Goal: Task Accomplishment & Management: Use online tool/utility

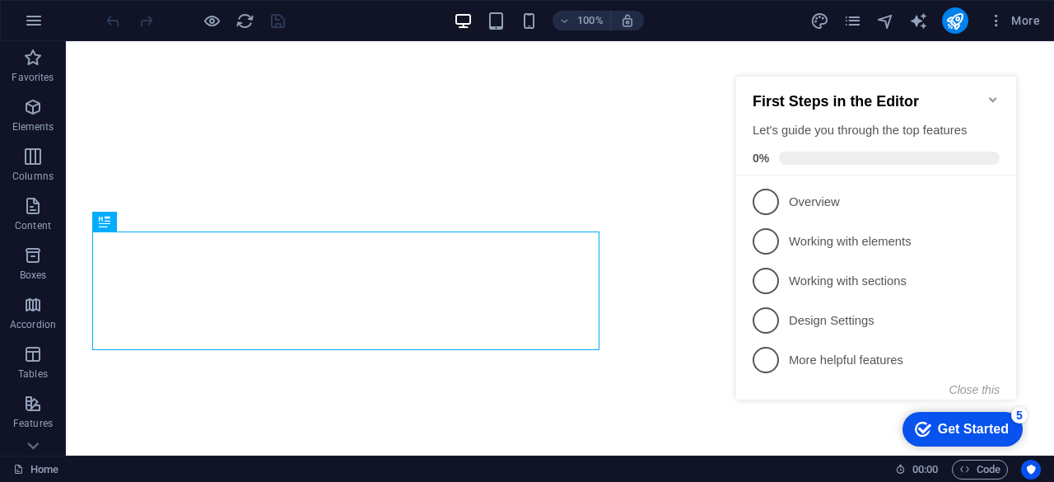
click at [990, 97] on icon "Minimize checklist" at bounding box center [992, 99] width 7 height 5
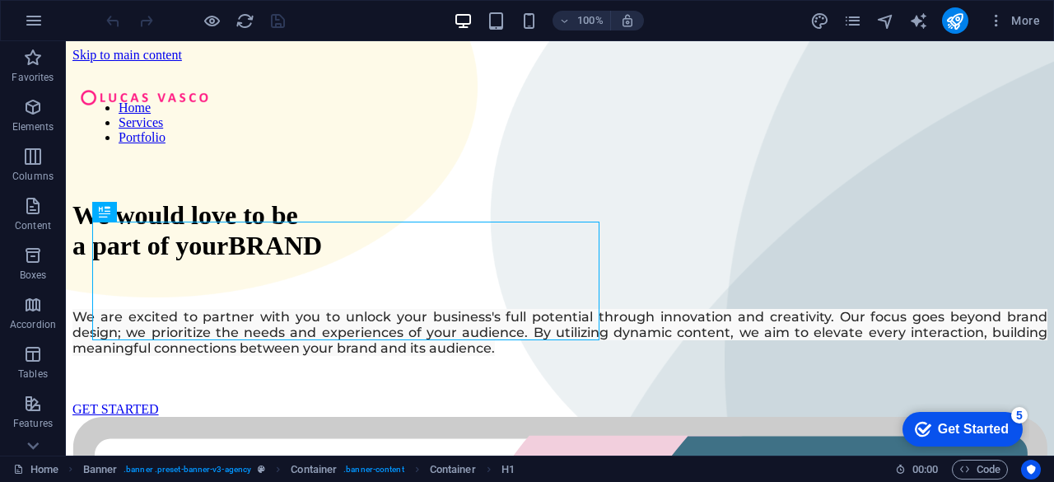
click at [951, 432] on div "Get Started" at bounding box center [973, 429] width 71 height 15
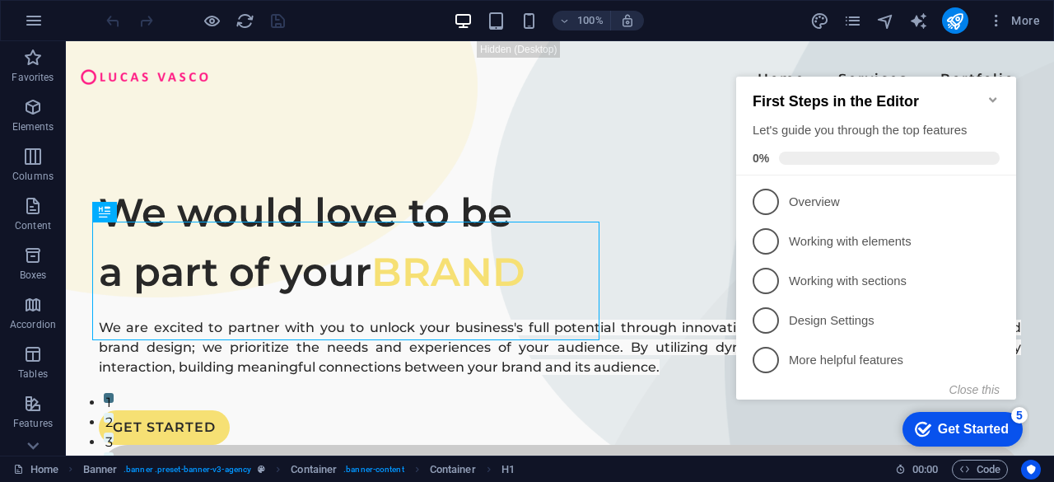
drag, startPoint x: 791, startPoint y: 82, endPoint x: 951, endPoint y: 432, distance: 385.6
click at [951, 432] on div "Get Started" at bounding box center [973, 429] width 71 height 15
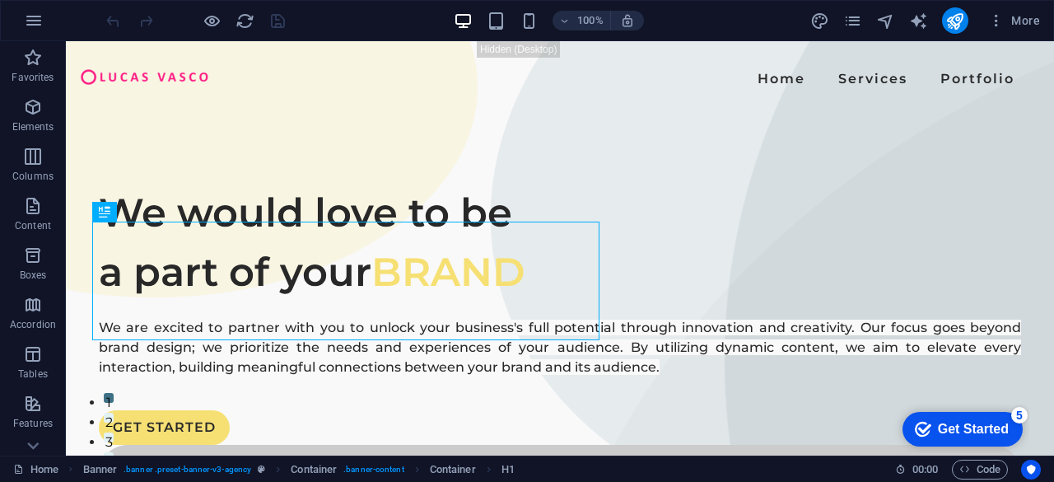
click at [1009, 437] on div "Get Started" at bounding box center [973, 429] width 71 height 15
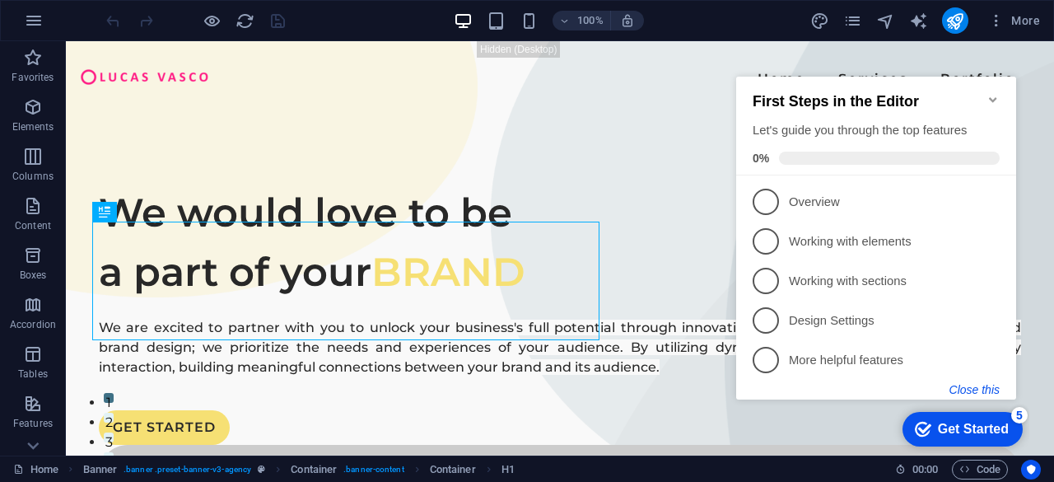
click at [970, 391] on button "Close this" at bounding box center [975, 389] width 50 height 13
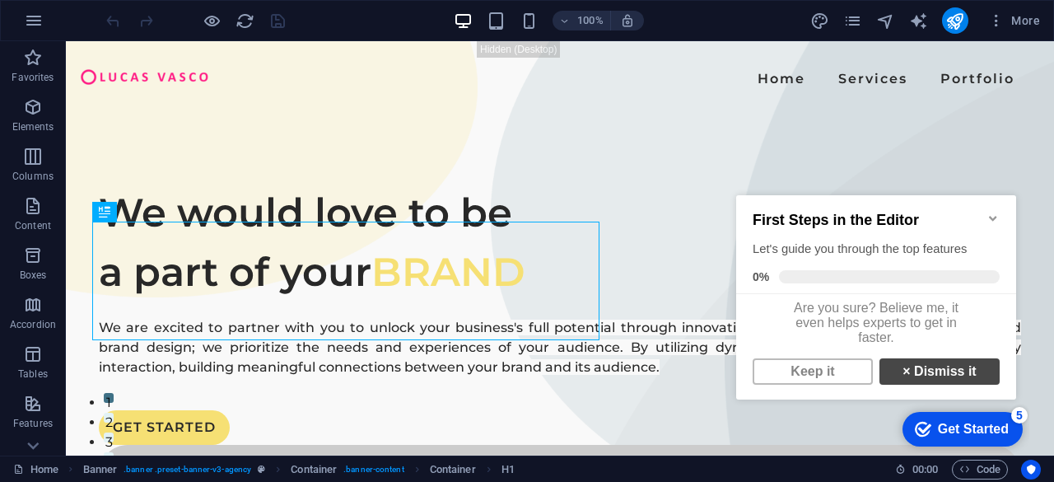
click at [930, 381] on link "× Dismiss it" at bounding box center [940, 371] width 120 height 26
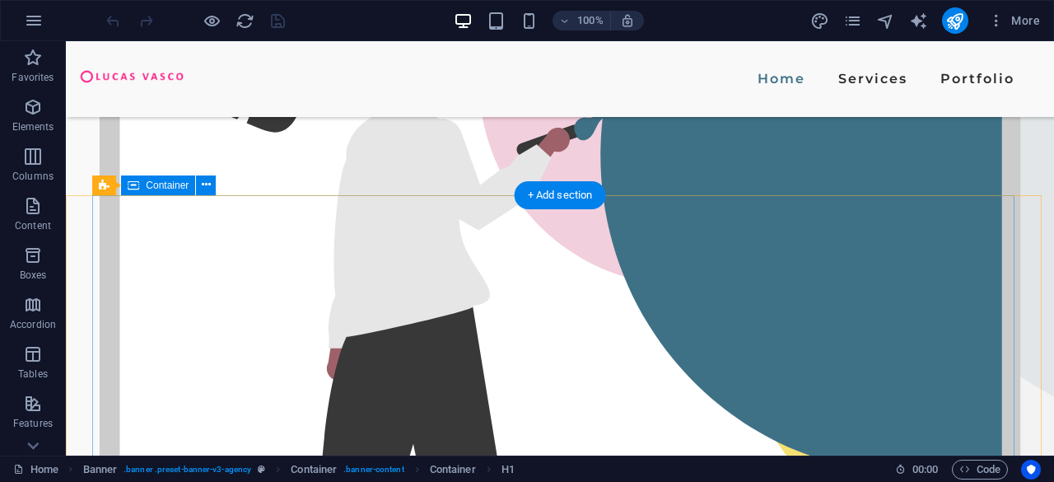
scroll to position [525, 0]
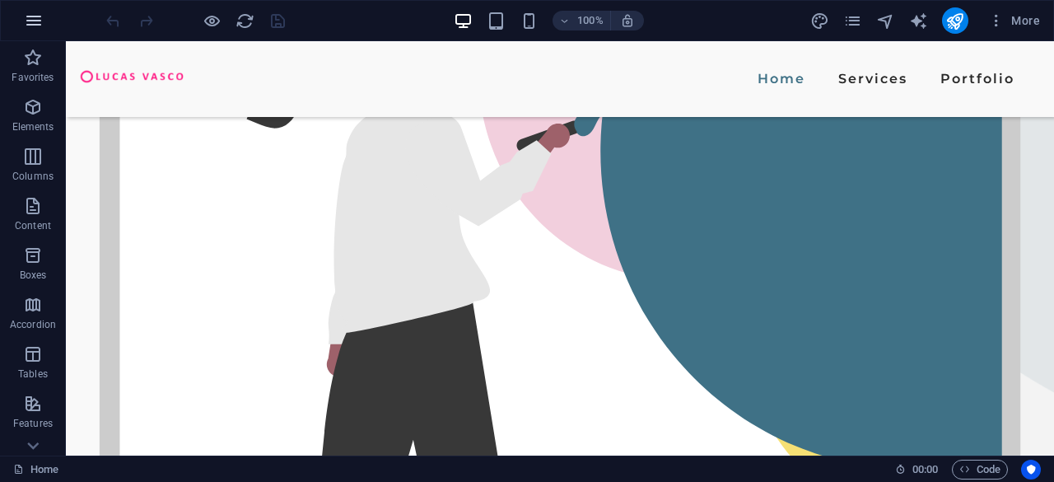
click at [40, 23] on icon "button" at bounding box center [34, 21] width 20 height 20
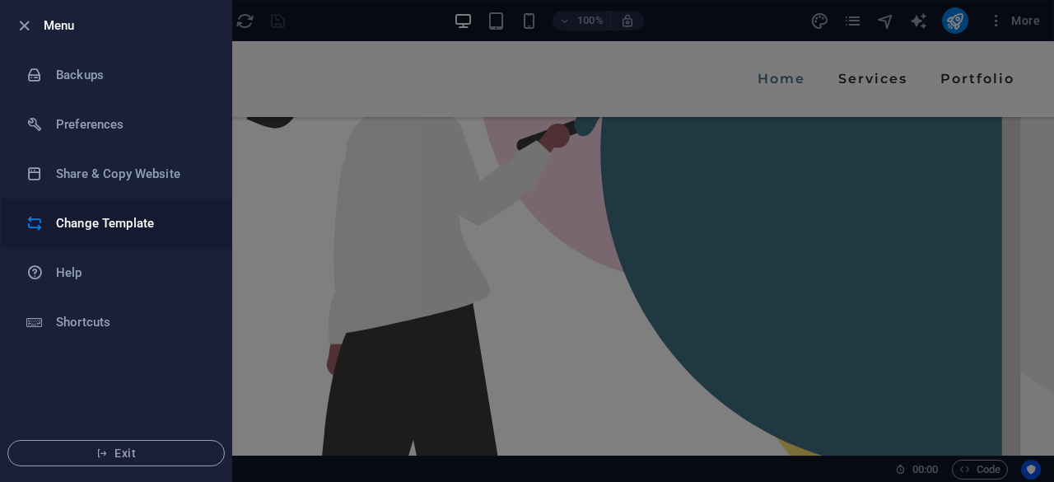
click at [118, 228] on h6 "Change Template" at bounding box center [132, 223] width 152 height 20
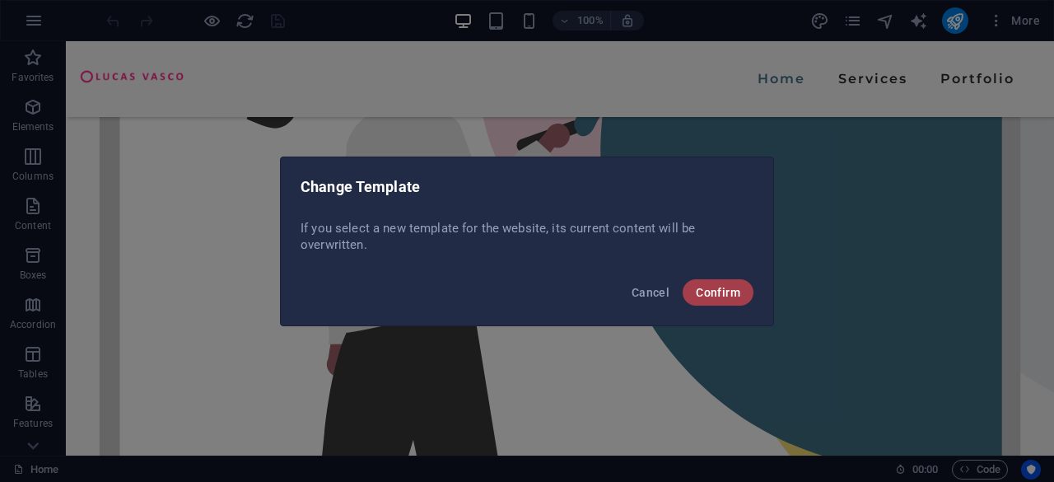
click at [708, 287] on span "Confirm" at bounding box center [718, 292] width 44 height 13
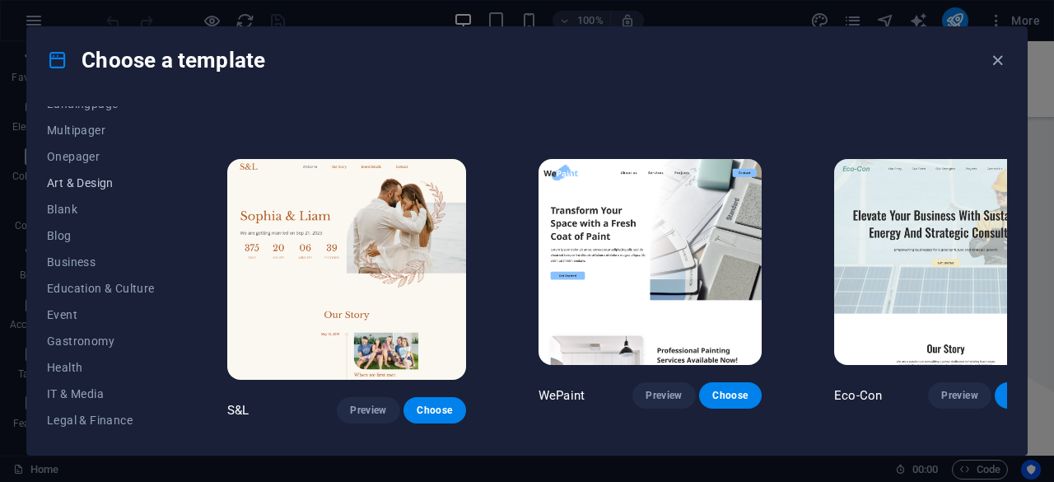
scroll to position [122, 0]
click at [81, 263] on span "Business" at bounding box center [101, 261] width 108 height 13
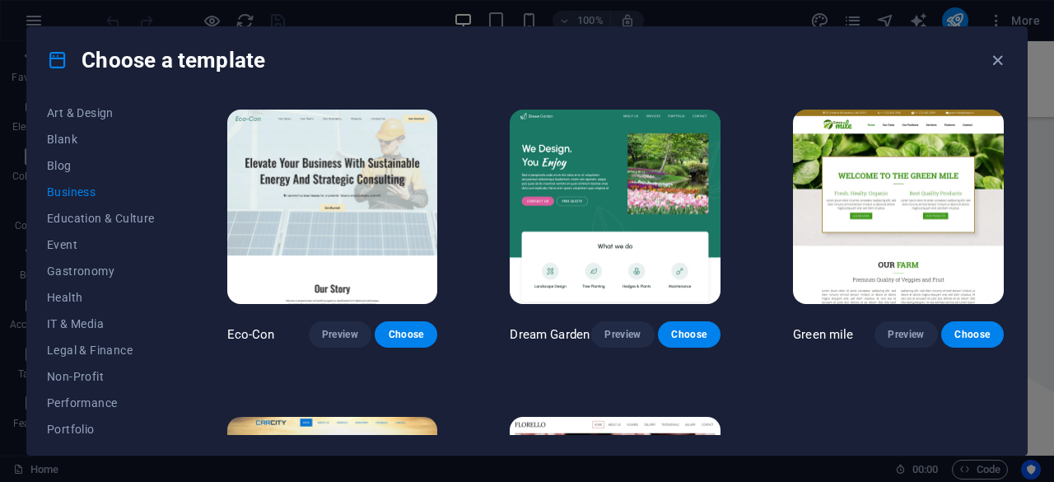
scroll to position [194, 0]
click at [73, 317] on span "IT & Media" at bounding box center [101, 321] width 108 height 13
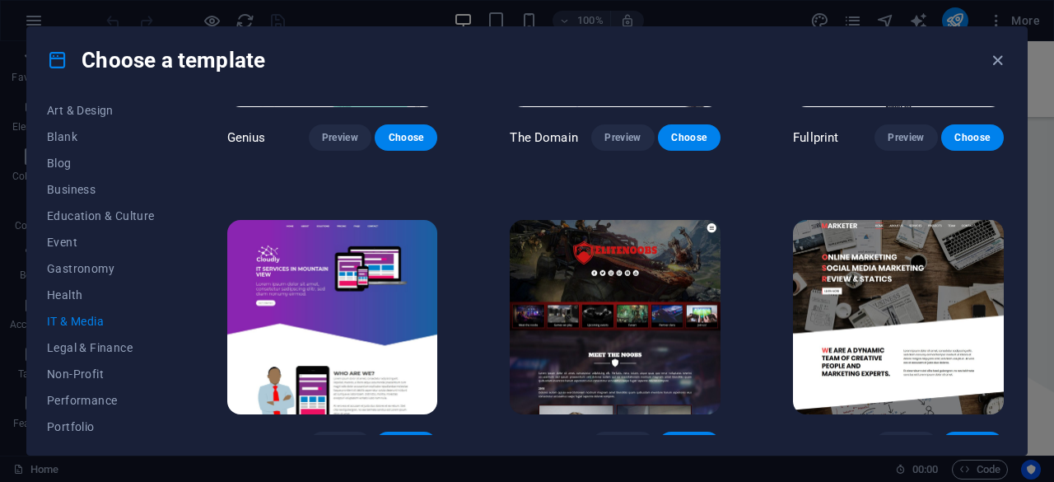
scroll to position [831, 0]
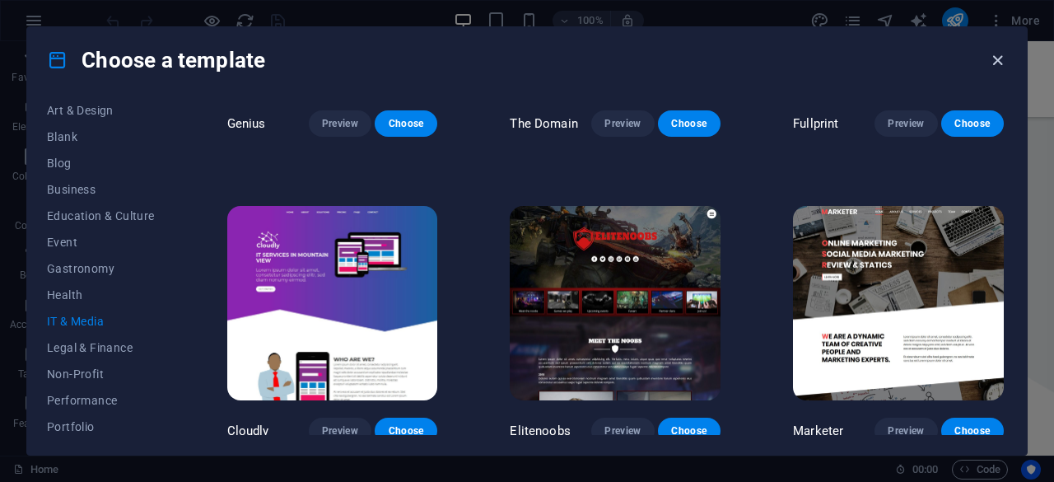
click at [996, 60] on icon "button" at bounding box center [997, 60] width 19 height 19
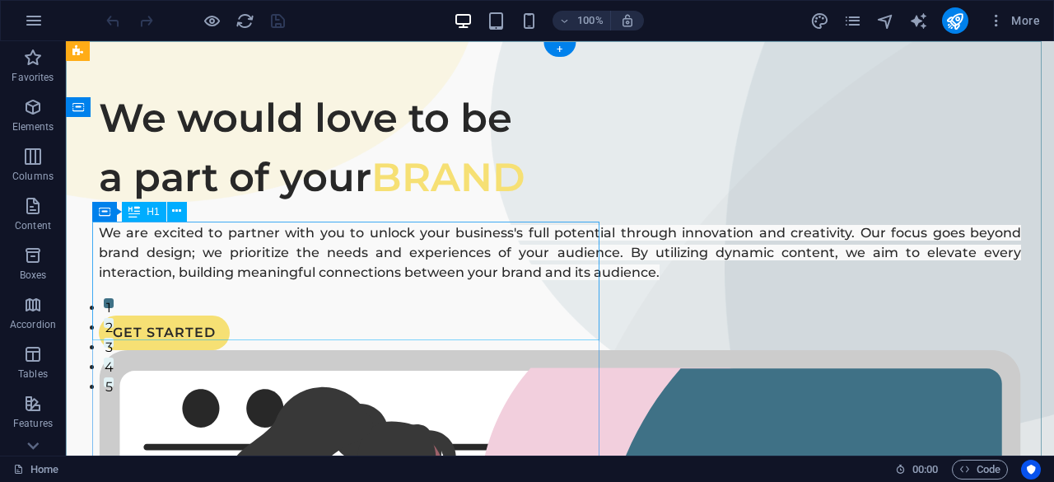
scroll to position [0, 0]
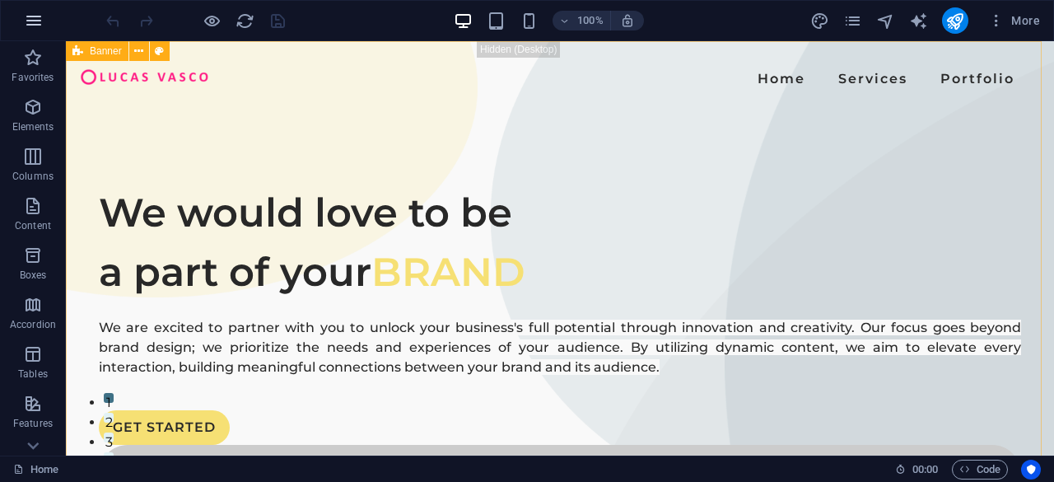
click at [38, 21] on icon "button" at bounding box center [34, 21] width 20 height 20
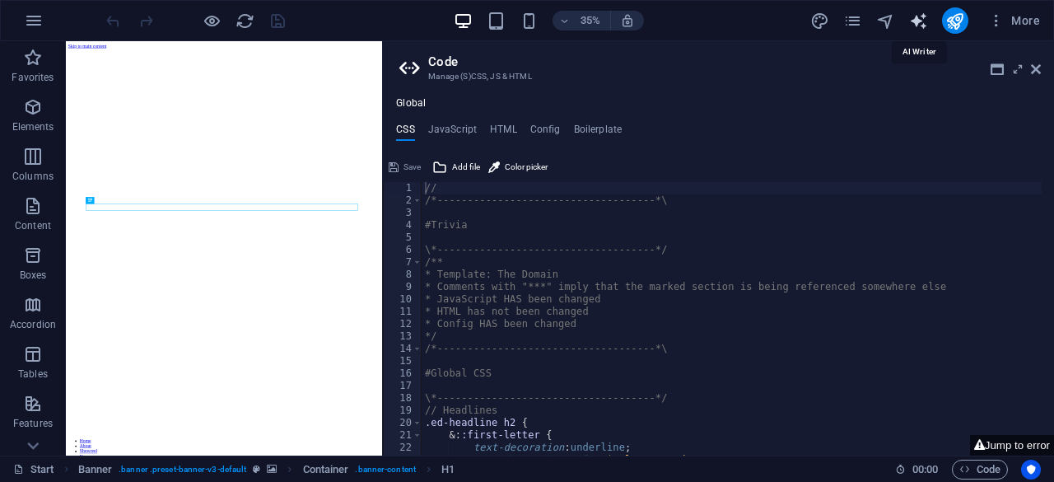
click at [919, 17] on icon "text_generator" at bounding box center [918, 21] width 19 height 19
select select "English"
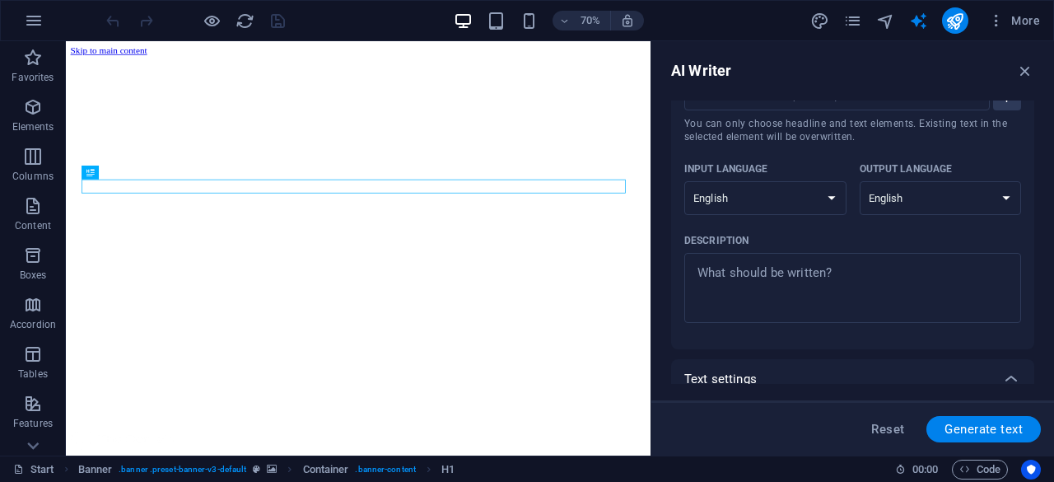
scroll to position [72, 0]
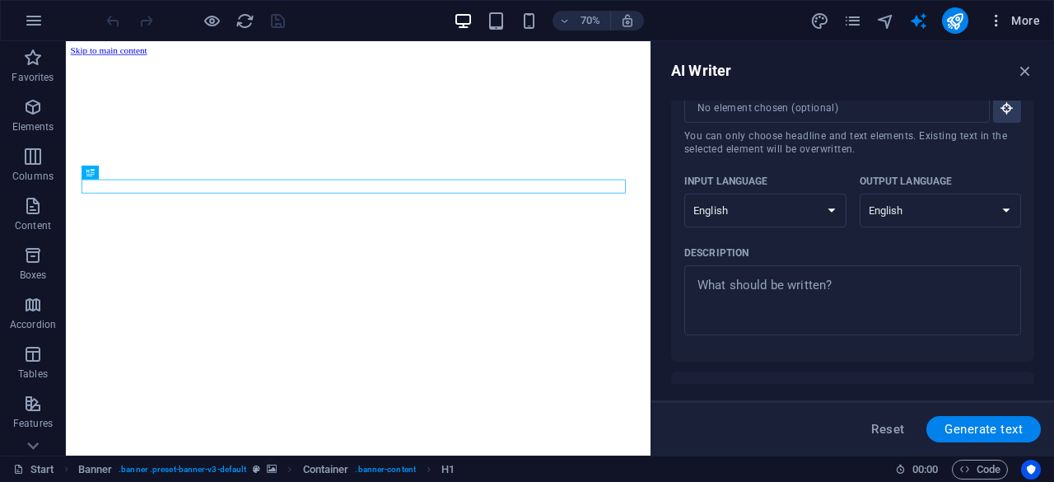
click at [997, 22] on icon "button" at bounding box center [996, 20] width 16 height 16
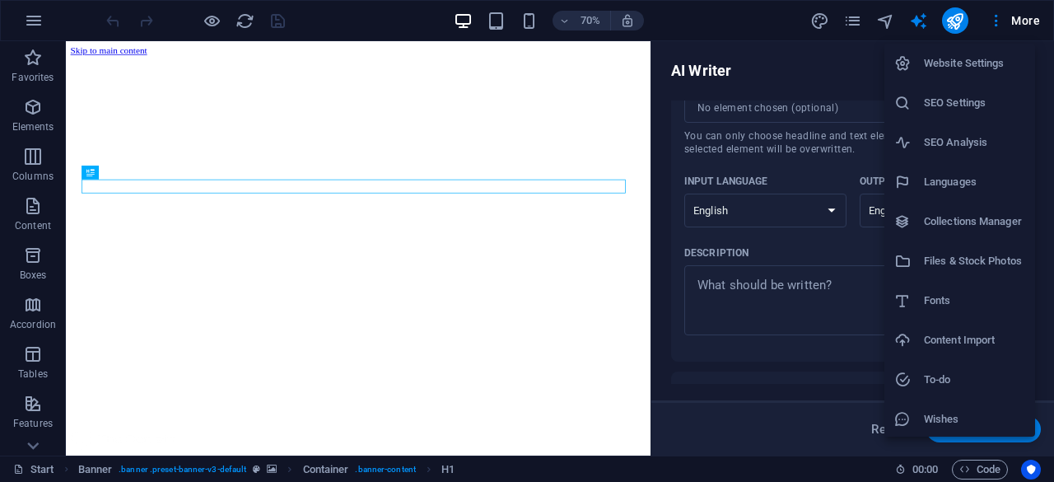
click at [944, 423] on h6 "Wishes" at bounding box center [974, 419] width 101 height 20
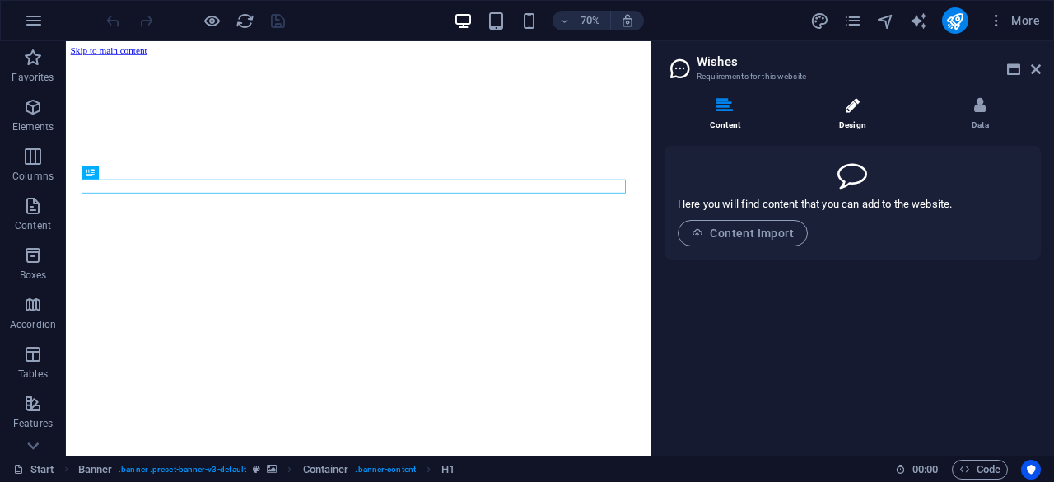
click at [848, 120] on li "Design" at bounding box center [856, 114] width 128 height 35
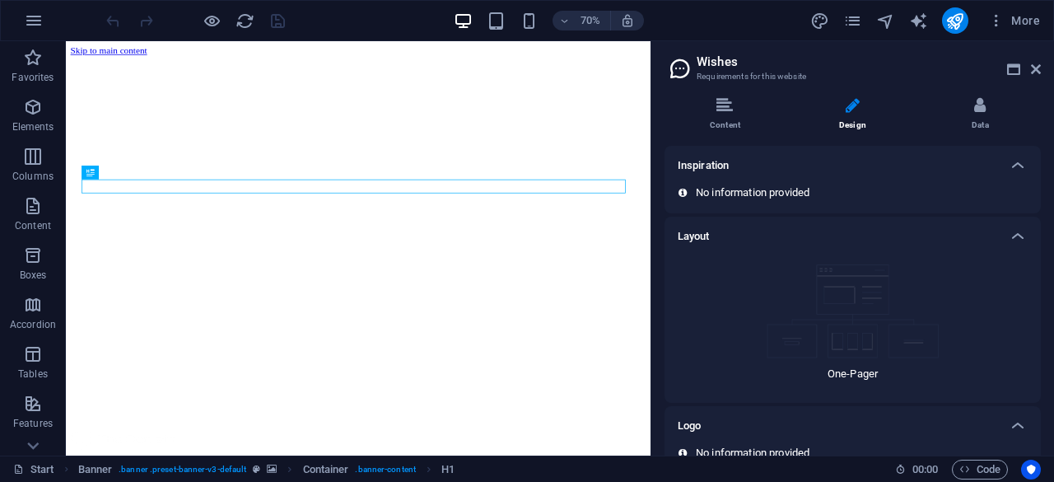
scroll to position [101, 0]
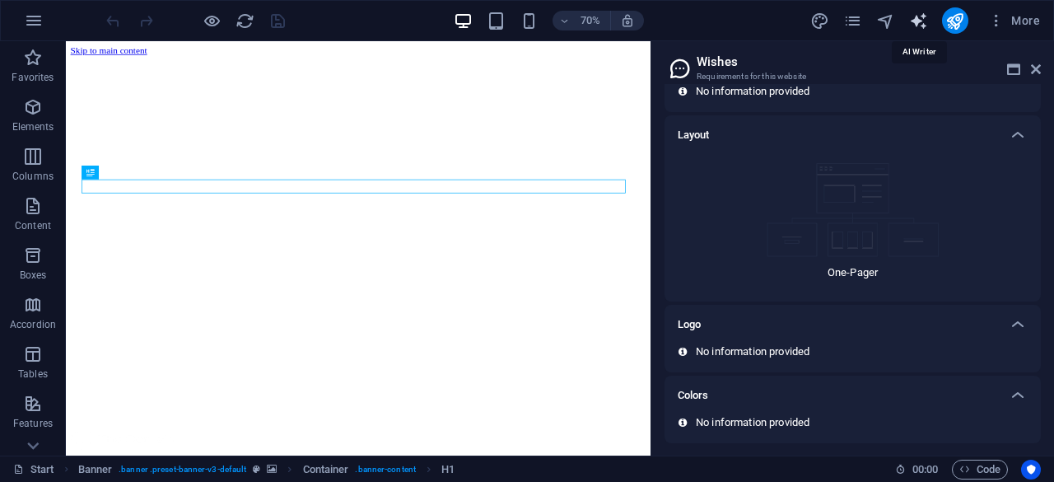
click at [923, 24] on icon "text_generator" at bounding box center [918, 21] width 19 height 19
select select "English"
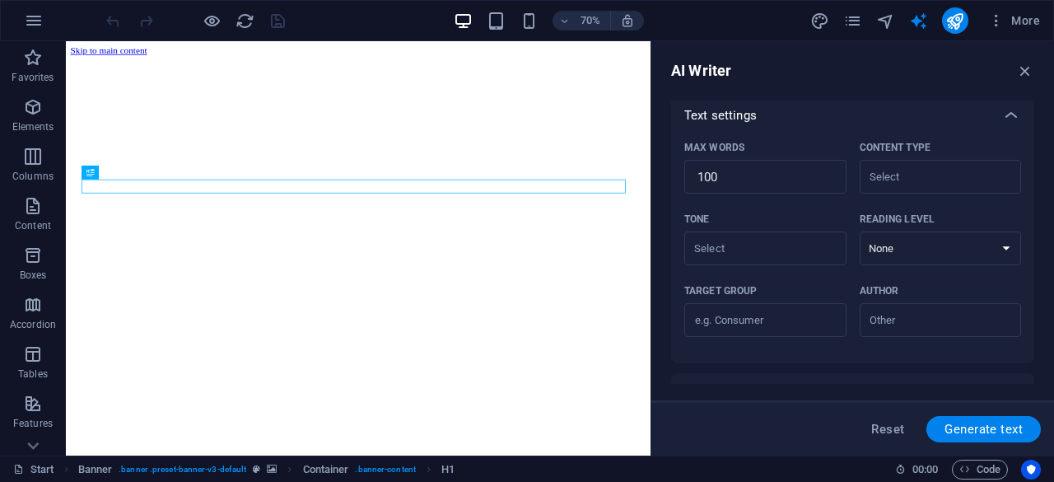
scroll to position [470, 0]
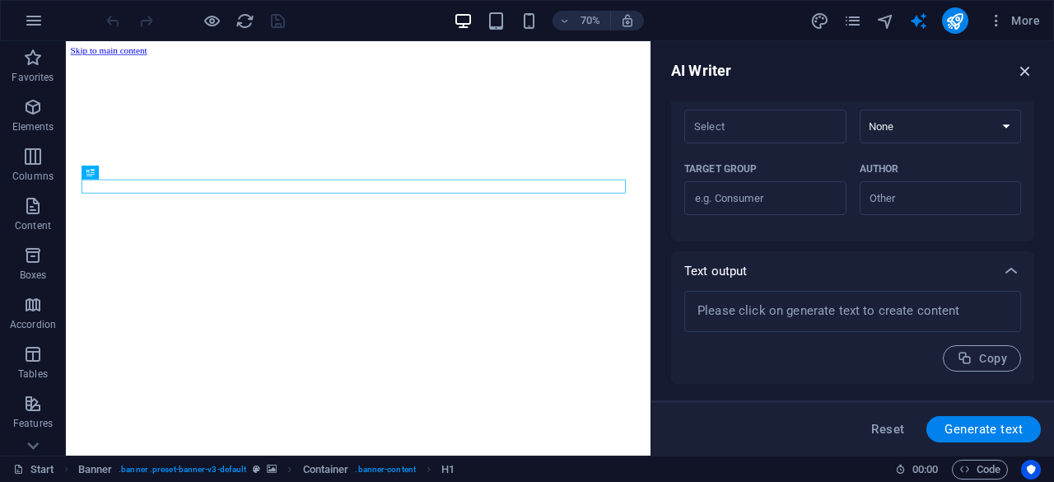
click at [1026, 72] on icon "button" at bounding box center [1025, 71] width 18 height 18
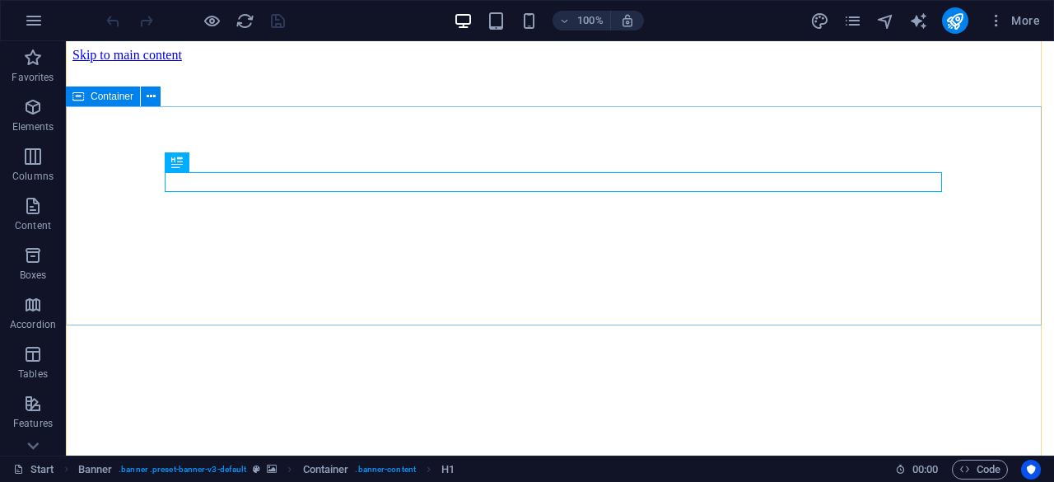
scroll to position [105, 0]
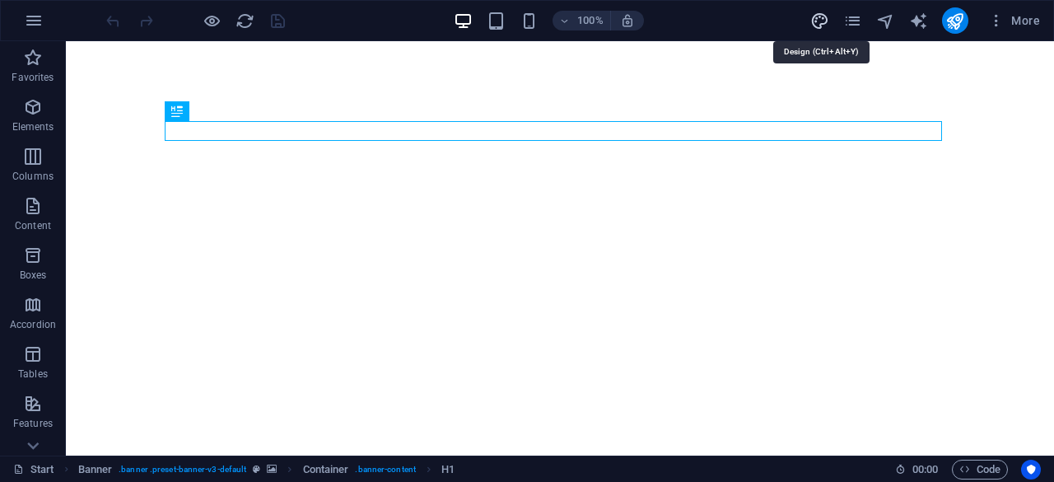
click at [821, 24] on icon "design" at bounding box center [820, 21] width 19 height 19
select select "px"
select select "300"
select select "px"
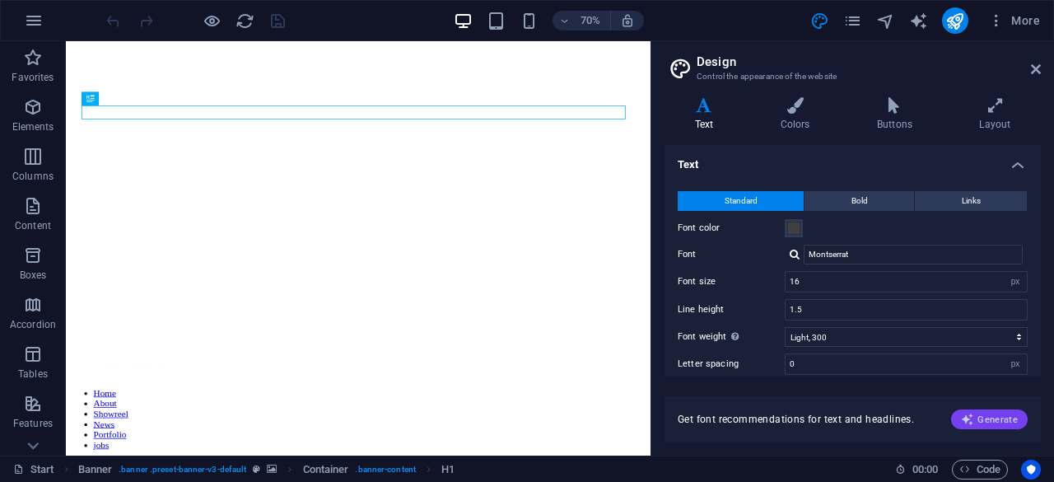
click at [996, 417] on span "Generate" at bounding box center [989, 419] width 57 height 13
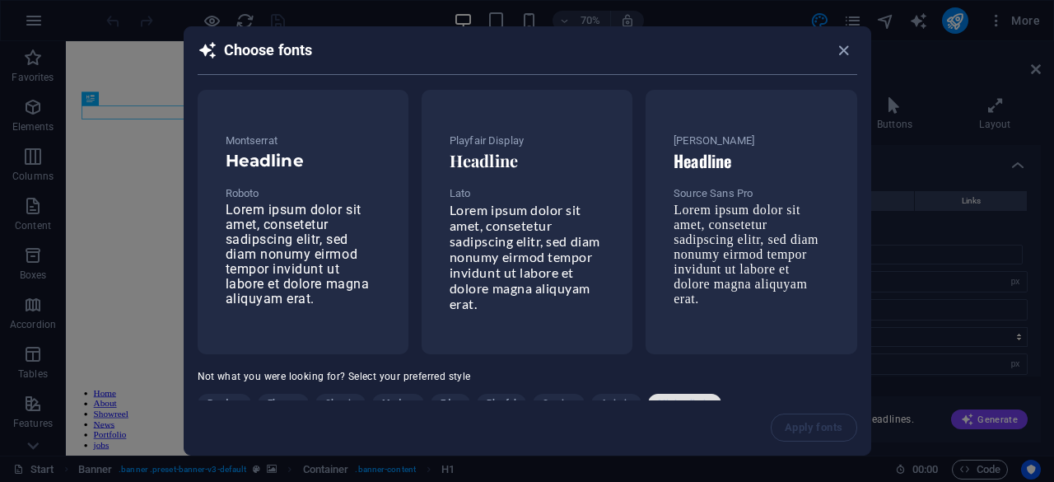
scroll to position [58, 0]
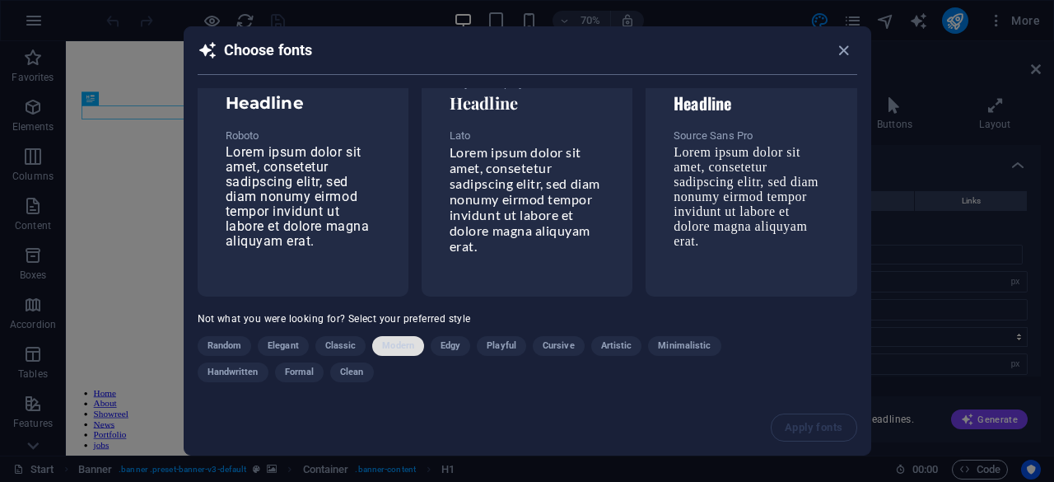
click at [390, 347] on span "Modern" at bounding box center [398, 346] width 32 height 20
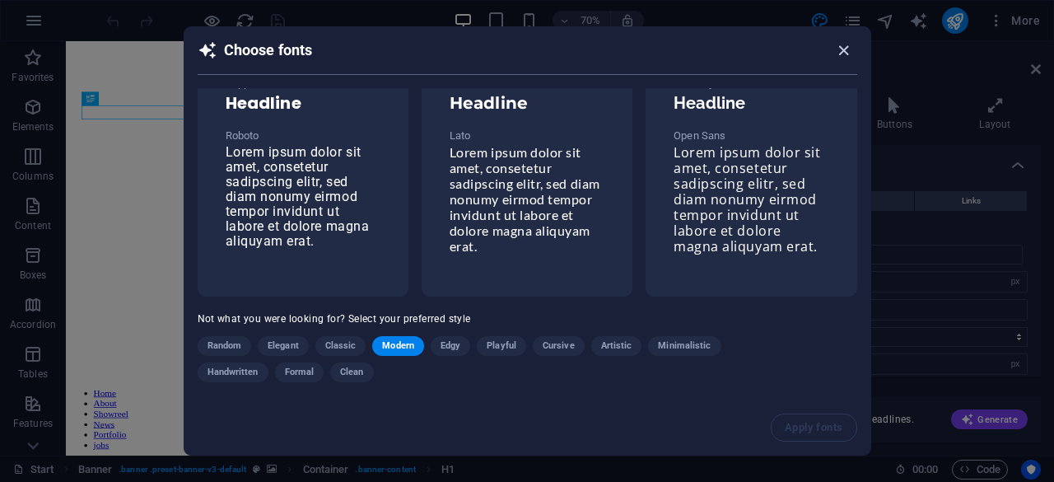
click at [842, 53] on icon "button" at bounding box center [843, 50] width 19 height 19
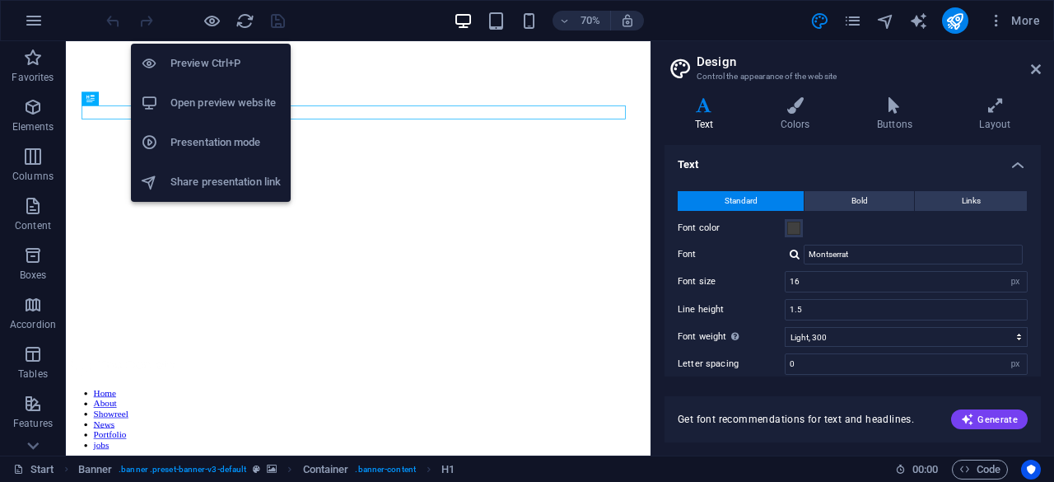
click at [208, 105] on h6 "Open preview website" at bounding box center [226, 103] width 110 height 20
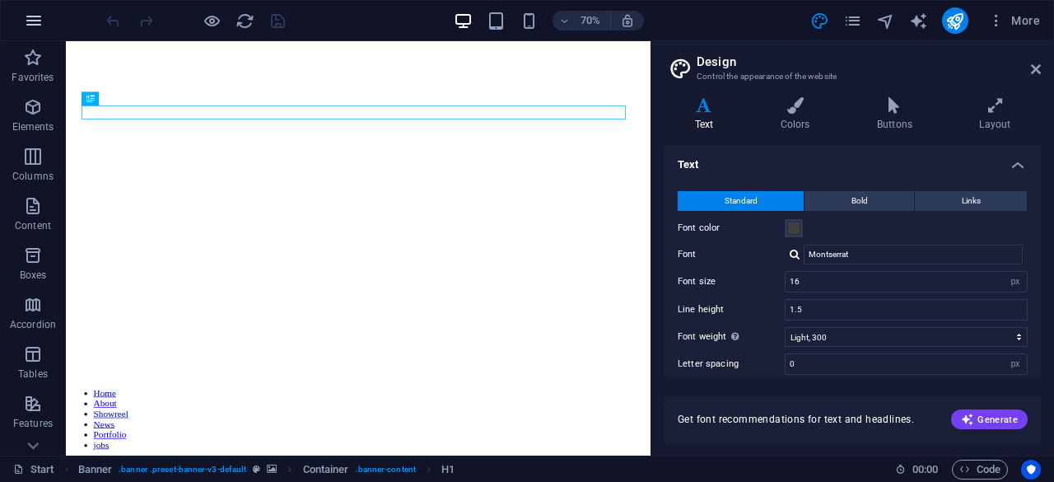
click at [29, 20] on icon "button" at bounding box center [34, 21] width 20 height 20
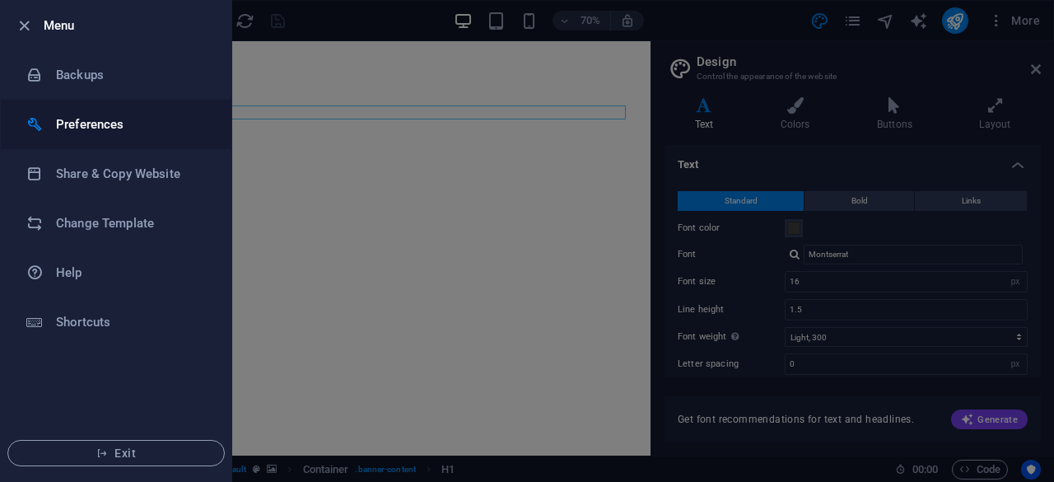
click at [113, 118] on h6 "Preferences" at bounding box center [132, 124] width 152 height 20
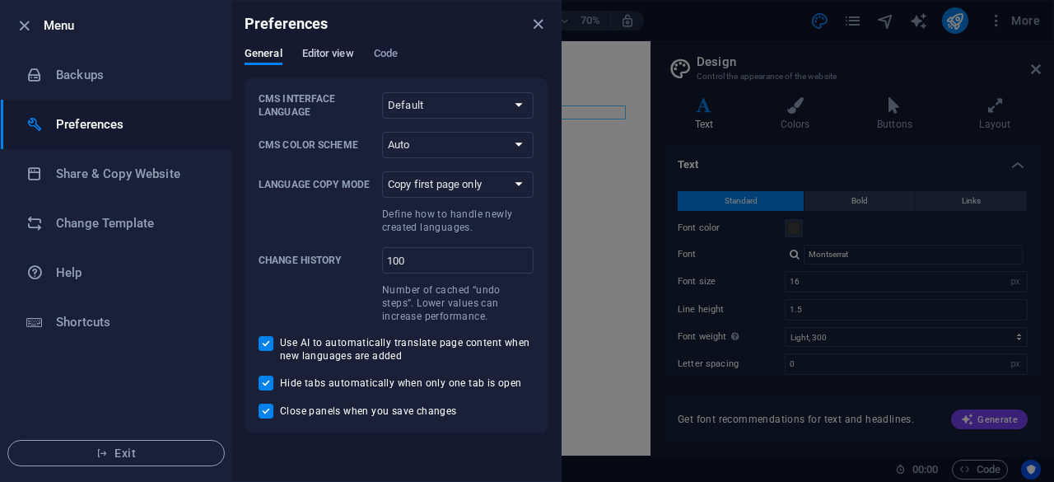
click at [325, 58] on span "Editor view" at bounding box center [328, 55] width 52 height 23
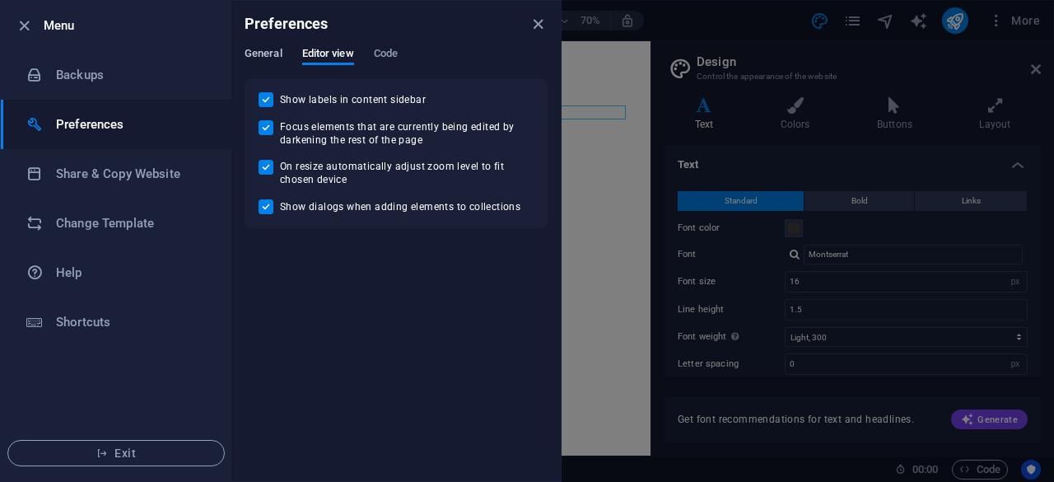
click at [270, 50] on span "General" at bounding box center [264, 55] width 38 height 23
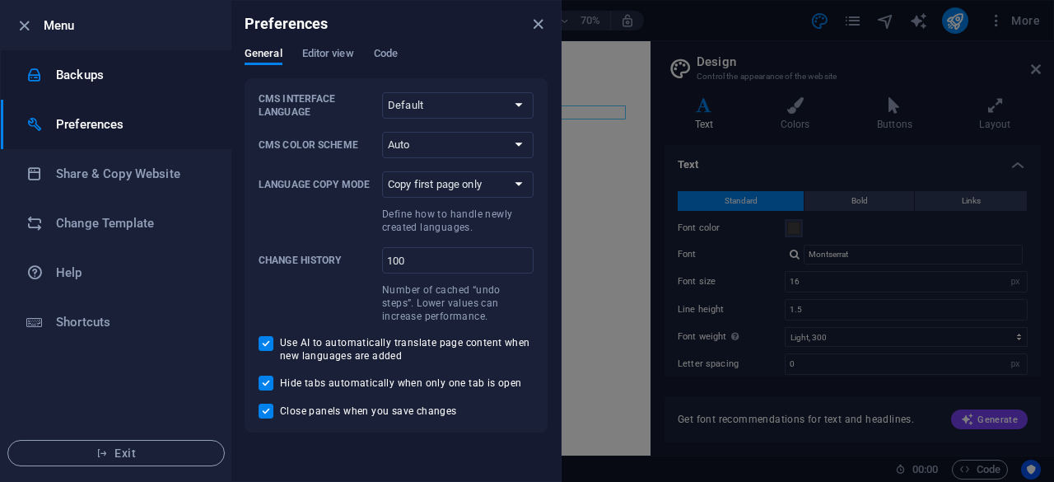
click at [104, 70] on h6 "Backups" at bounding box center [132, 75] width 152 height 20
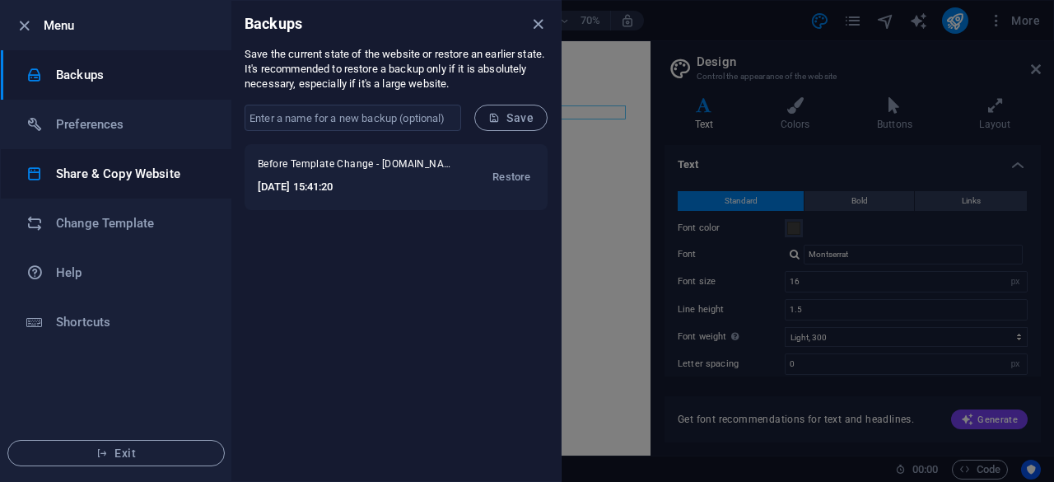
click at [69, 177] on h6 "Share & Copy Website" at bounding box center [132, 174] width 152 height 20
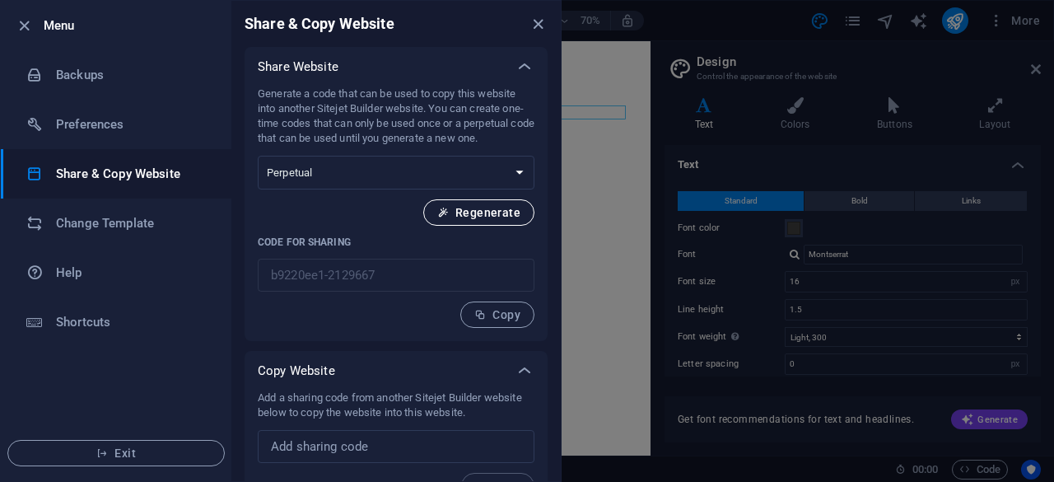
click at [486, 215] on span "Regenerate" at bounding box center [478, 212] width 83 height 13
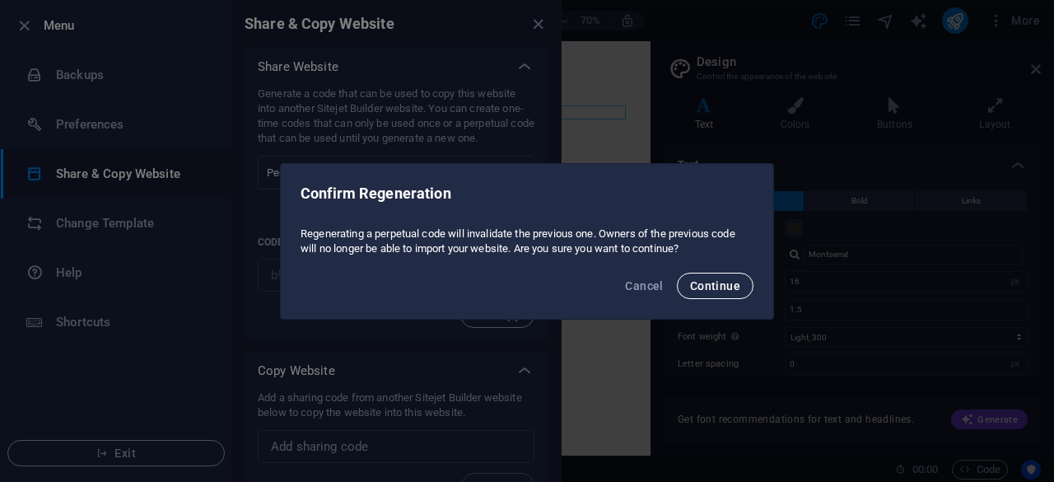
click at [720, 283] on span "Continue" at bounding box center [715, 285] width 50 height 13
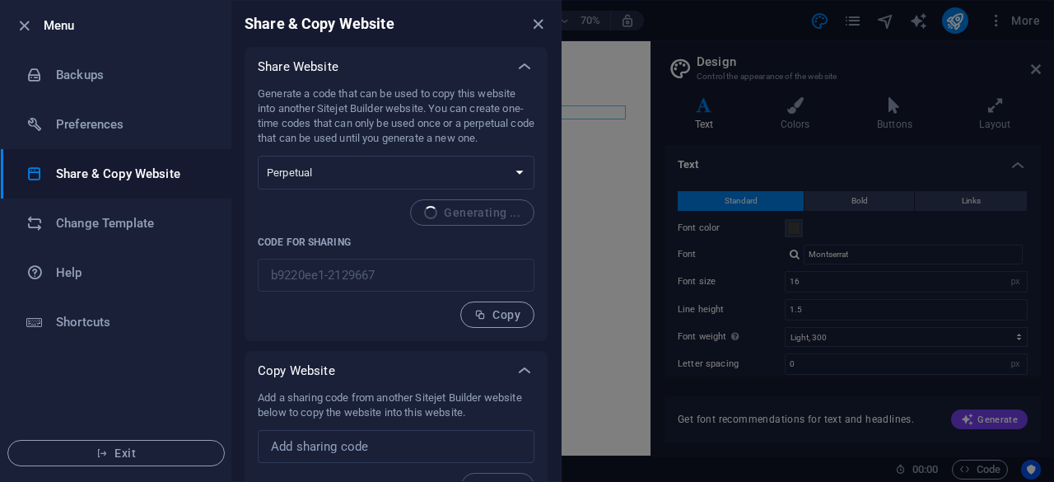
type input "e964a781-2129667"
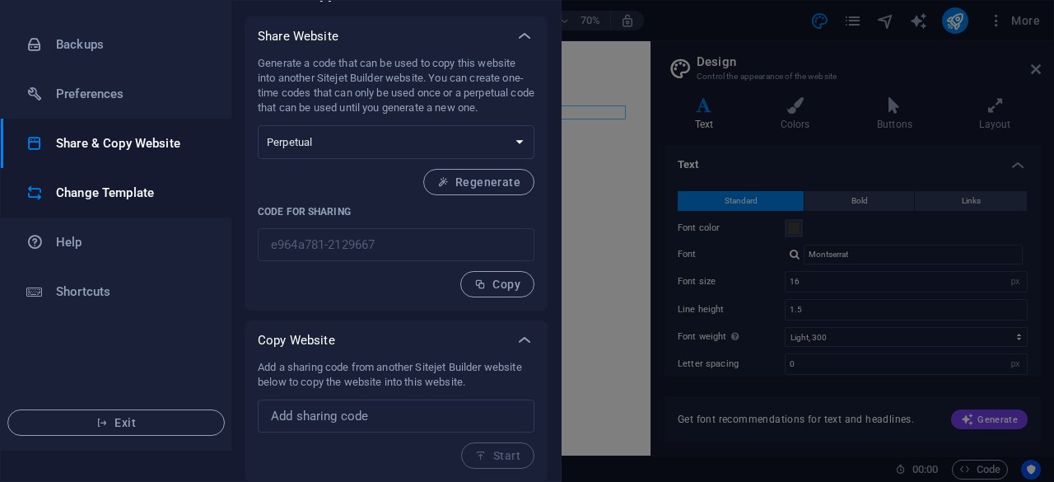
click at [117, 197] on h6 "Change Template" at bounding box center [132, 193] width 152 height 20
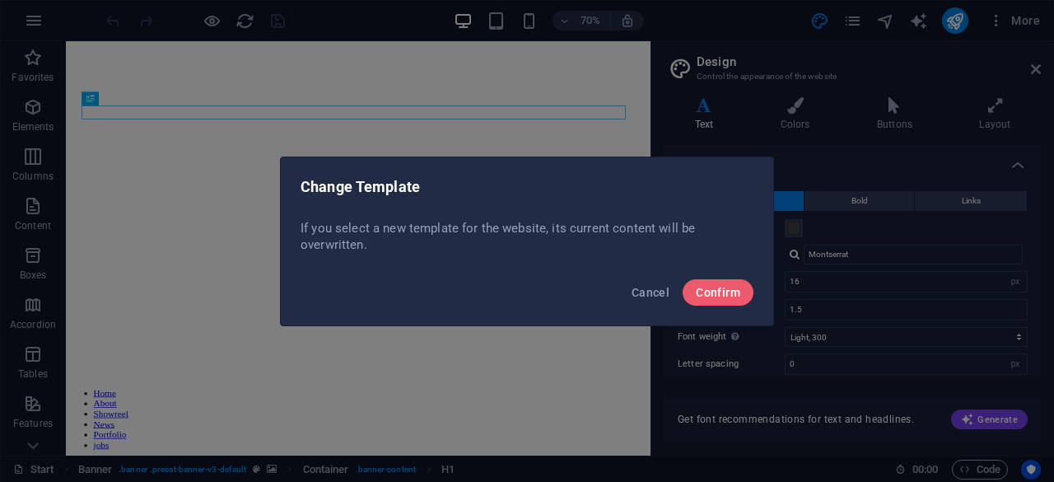
scroll to position [0, 0]
click at [720, 293] on span "Confirm" at bounding box center [718, 292] width 44 height 13
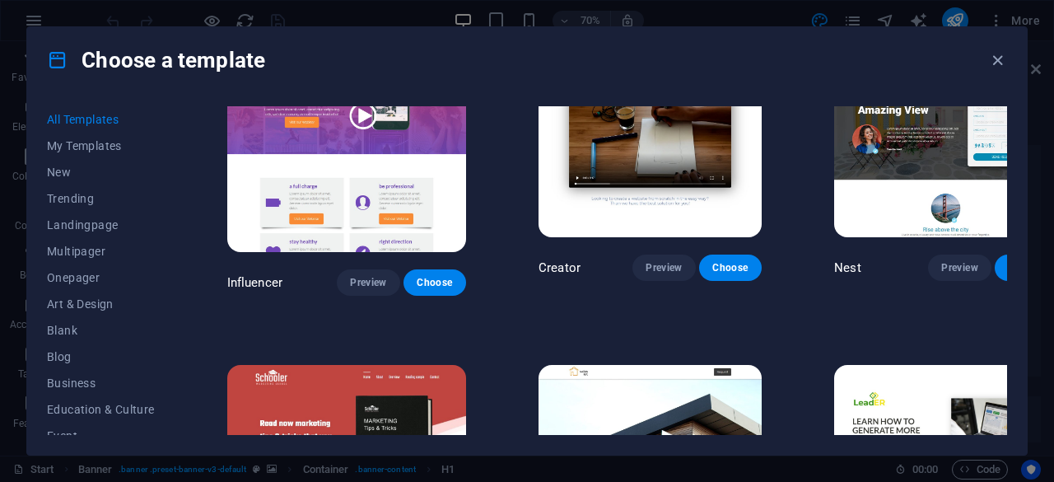
scroll to position [16828, 0]
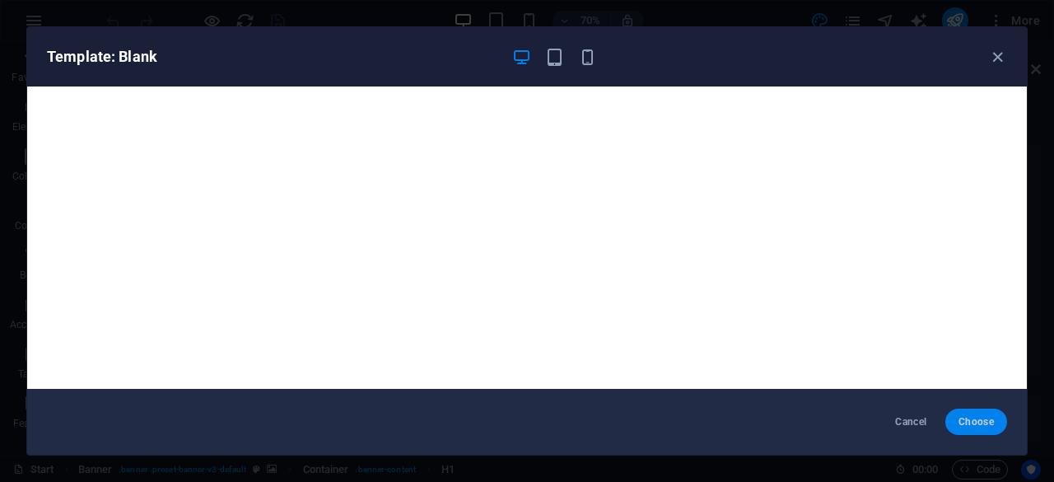
click at [972, 428] on span "Choose" at bounding box center [976, 421] width 35 height 13
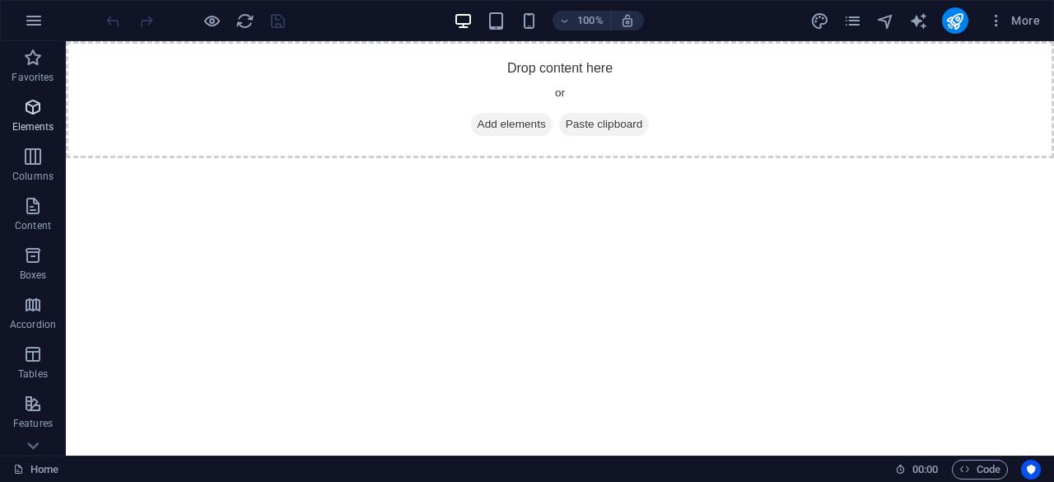
click at [39, 133] on p "Elements" at bounding box center [33, 126] width 42 height 13
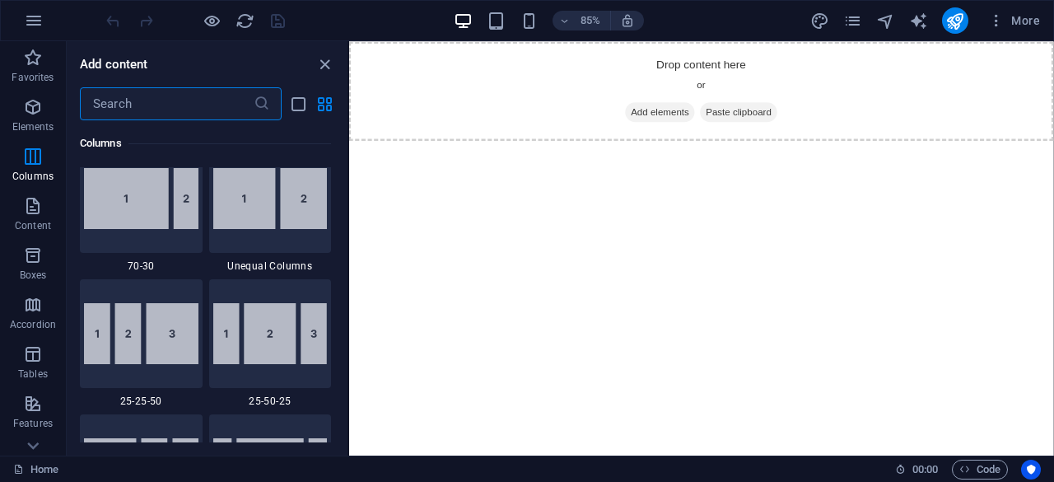
scroll to position [1515, 0]
click at [35, 210] on icon "button" at bounding box center [33, 206] width 20 height 20
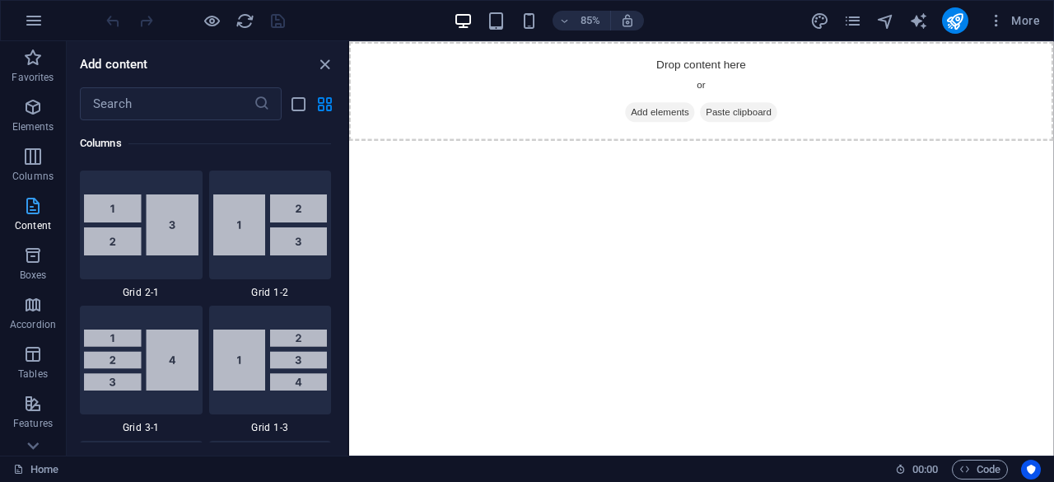
scroll to position [2882, 0]
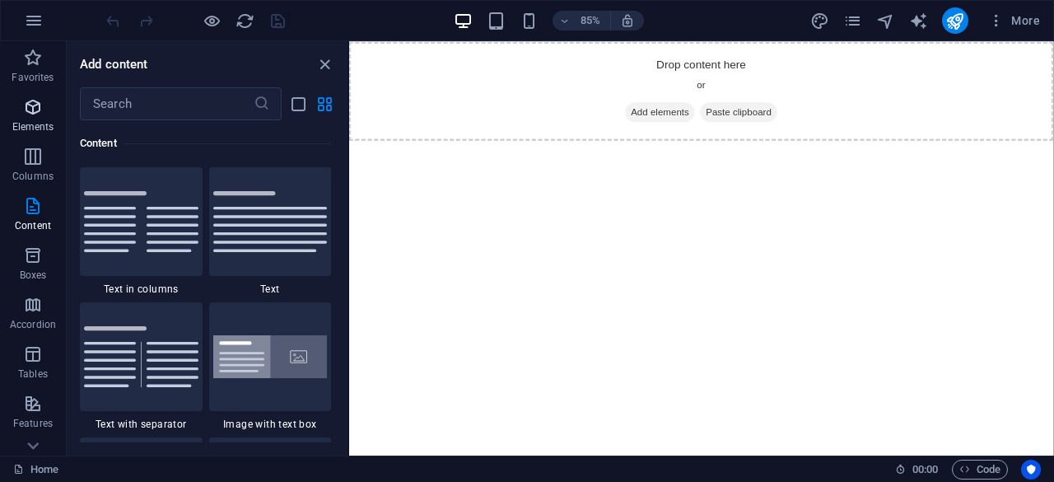
click at [35, 111] on icon "button" at bounding box center [33, 107] width 20 height 20
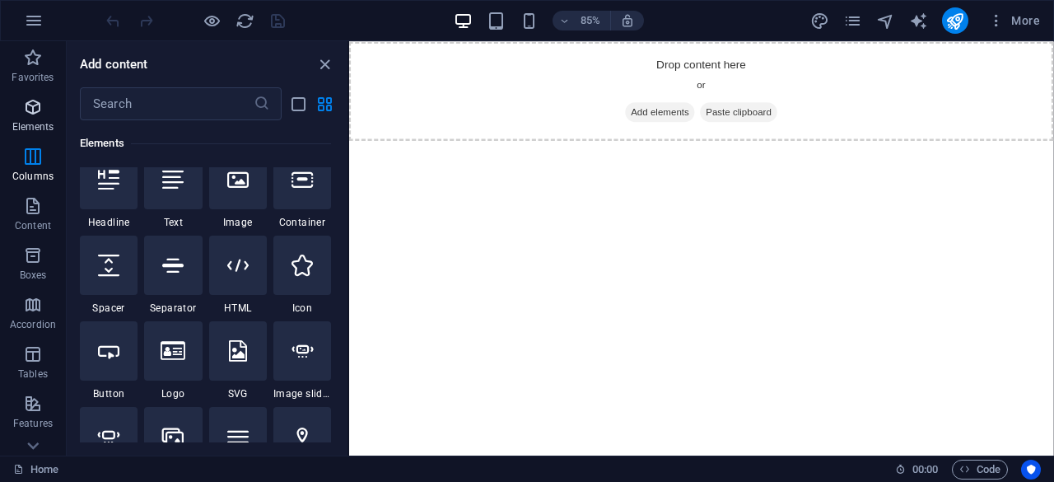
scroll to position [175, 0]
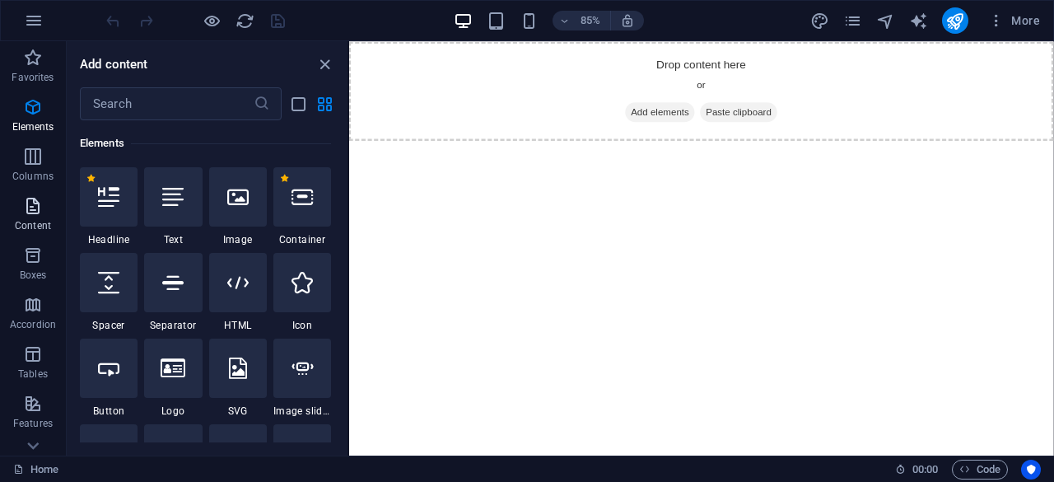
click at [35, 219] on p "Content" at bounding box center [33, 225] width 36 height 13
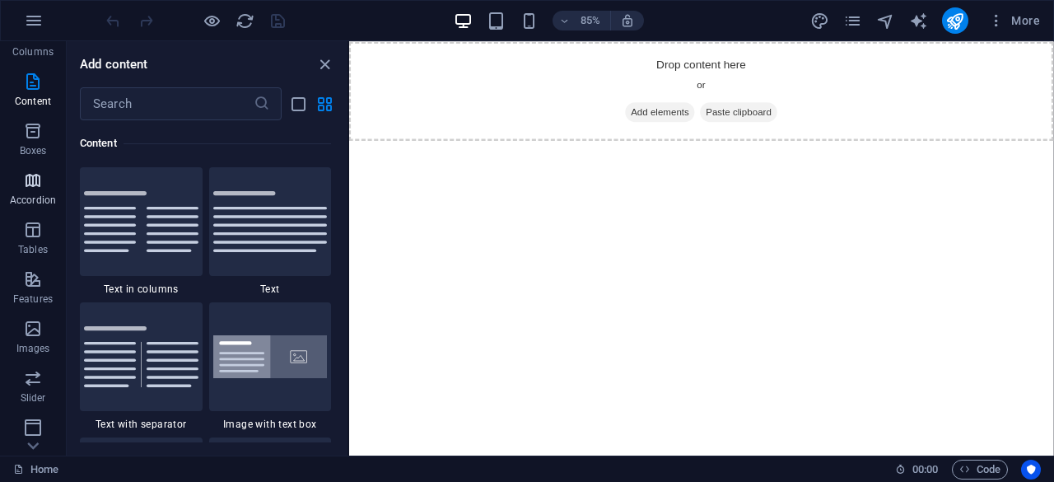
scroll to position [125, 0]
click at [30, 278] on icon "button" at bounding box center [33, 279] width 20 height 20
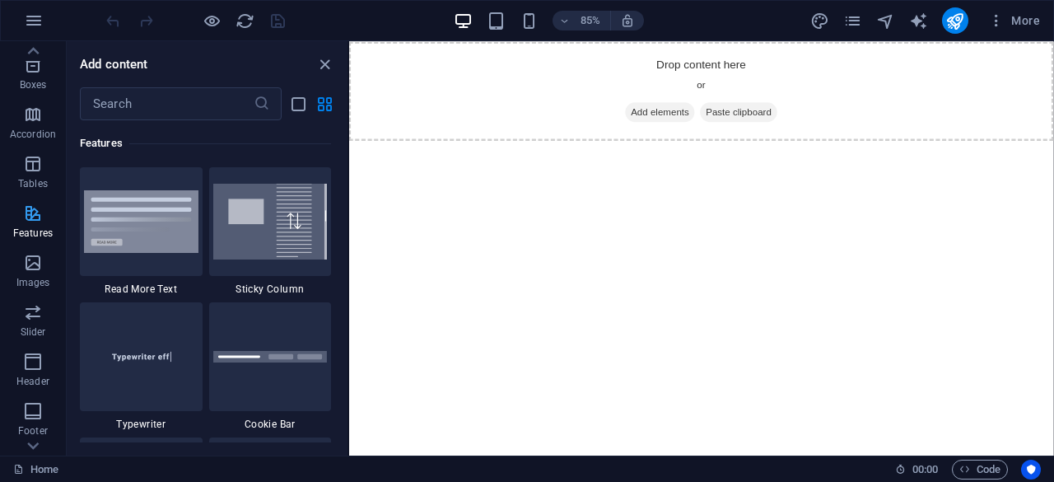
scroll to position [199, 0]
click at [30, 278] on p "Images" at bounding box center [33, 273] width 34 height 13
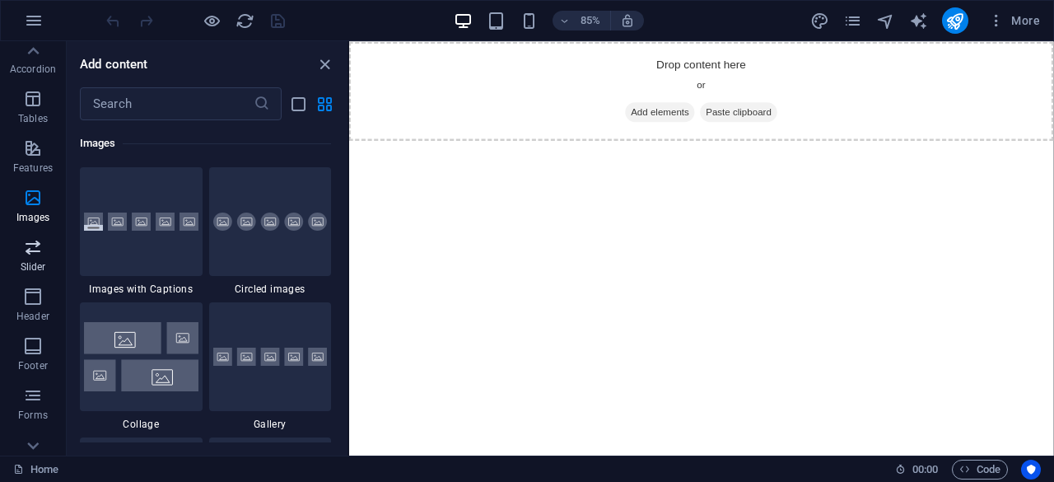
scroll to position [257, 0]
click at [33, 306] on span "Header" at bounding box center [33, 305] width 66 height 40
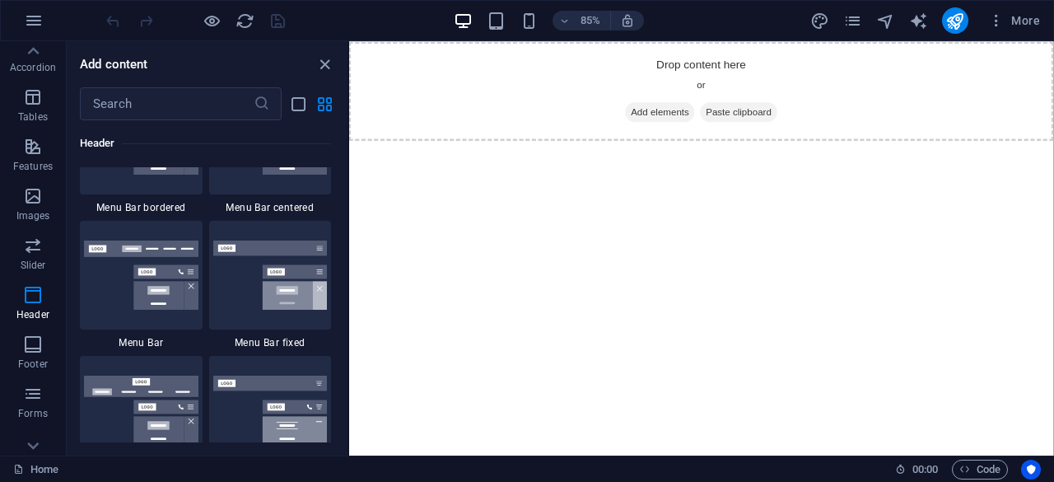
scroll to position [10016, 0]
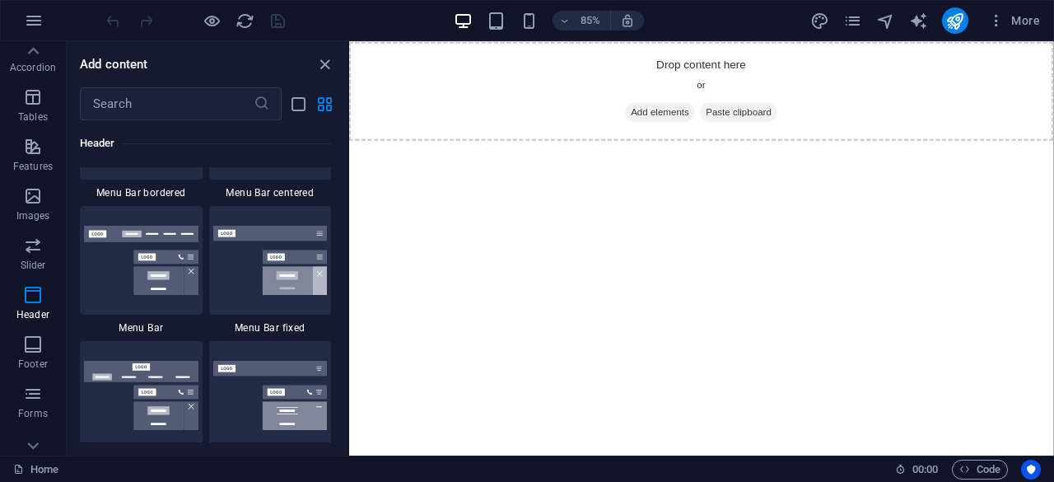
click at [124, 283] on div at bounding box center [141, 260] width 123 height 109
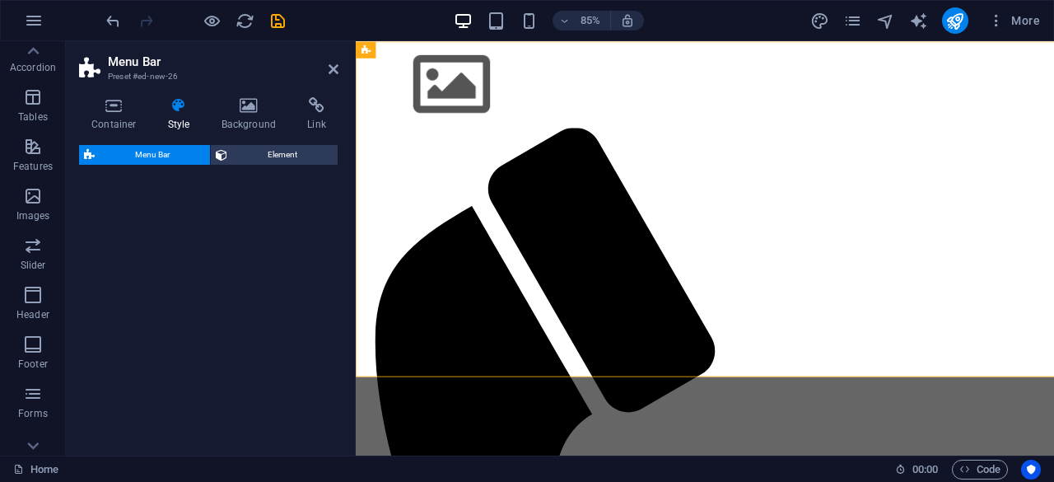
select select "rem"
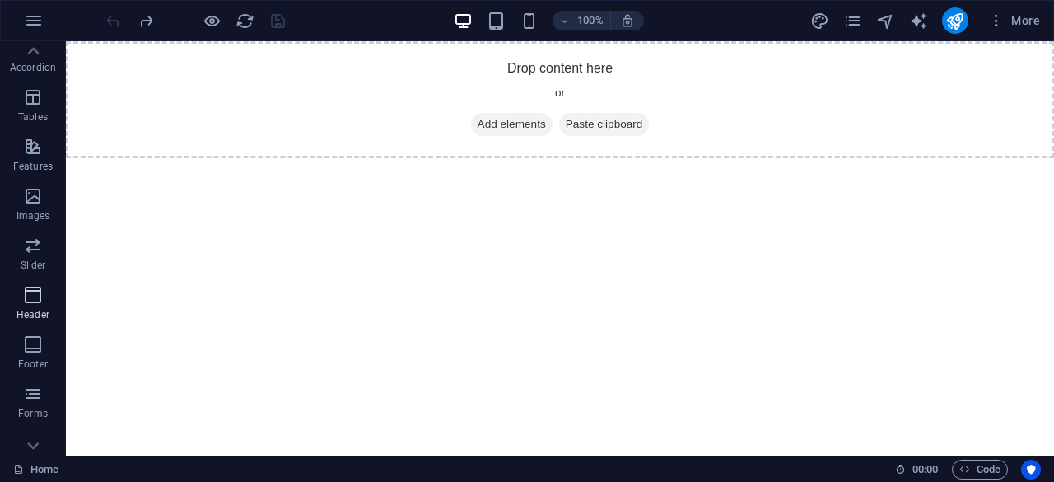
click at [25, 294] on icon "button" at bounding box center [33, 295] width 20 height 20
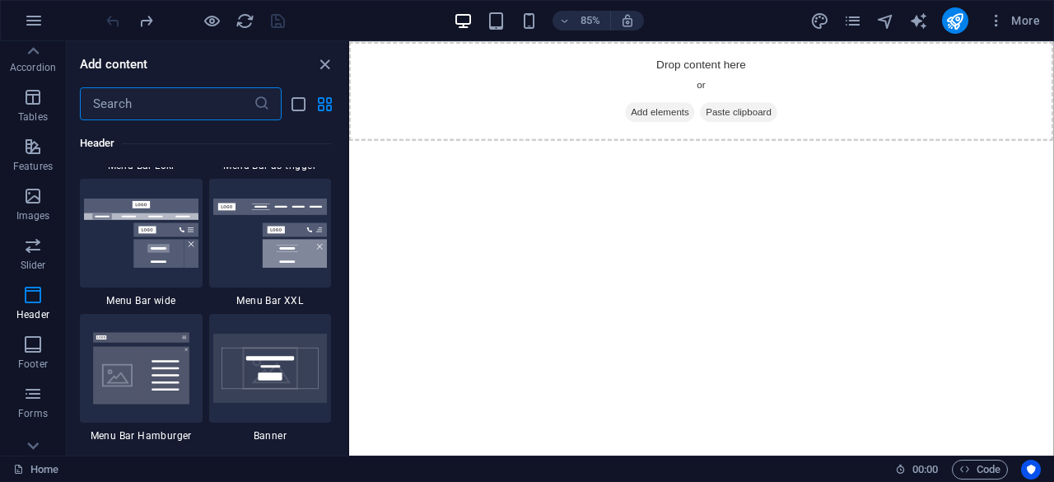
scroll to position [10324, 0]
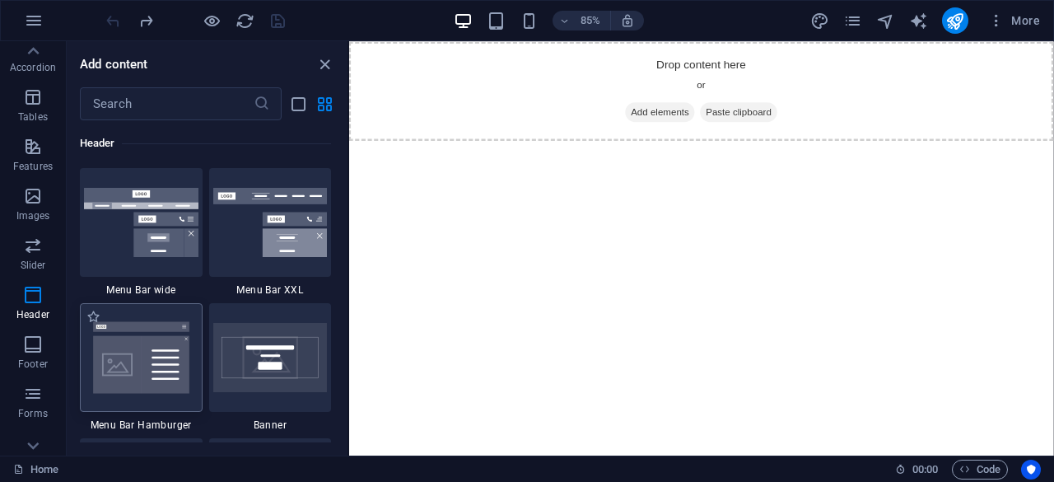
click at [134, 358] on img at bounding box center [141, 358] width 114 height 76
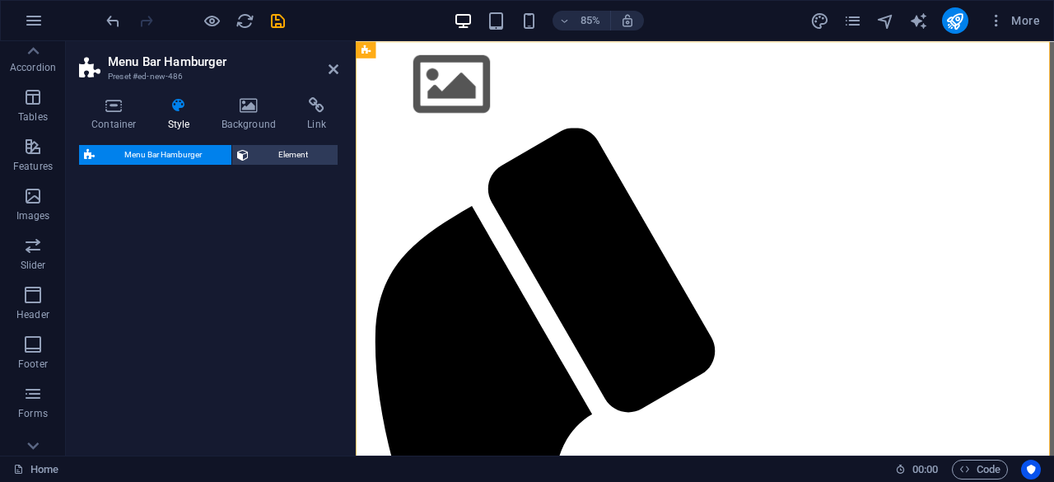
select select "rem"
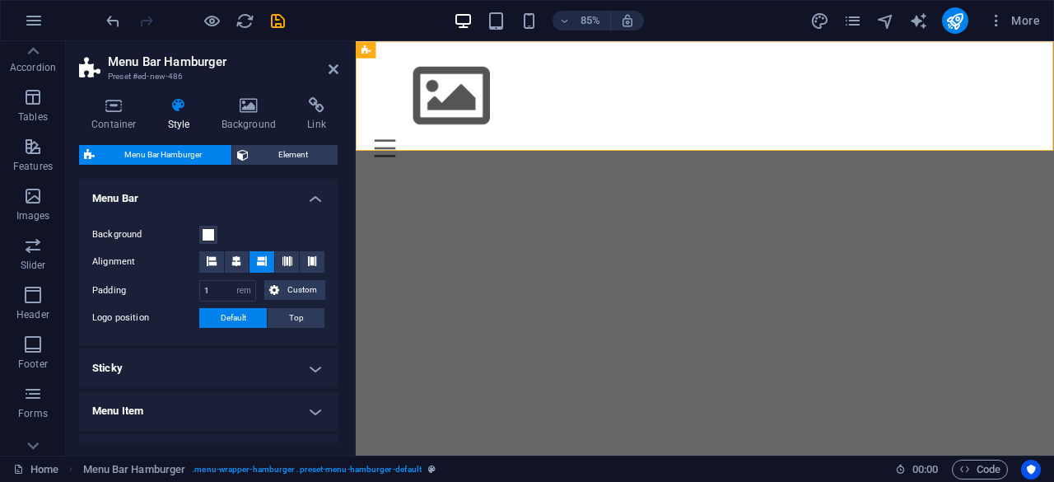
scroll to position [0, 0]
click at [1054, 157] on div "Menu" at bounding box center [767, 167] width 778 height 21
